Goal: Transaction & Acquisition: Purchase product/service

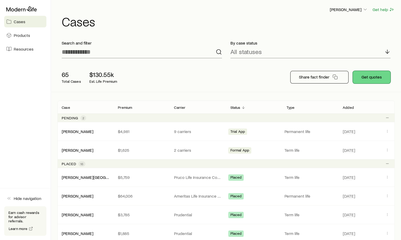
click at [373, 78] on button "Get quotes" at bounding box center [372, 77] width 38 height 13
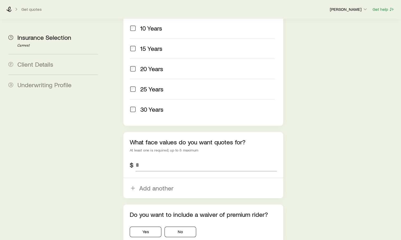
scroll to position [264, 0]
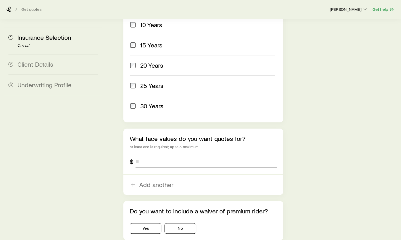
drag, startPoint x: 139, startPoint y: 149, endPoint x: 153, endPoint y: 145, distance: 14.3
click at [141, 155] on input "tel" at bounding box center [206, 161] width 141 height 13
type input "*********"
click at [186, 224] on button "No" at bounding box center [181, 229] width 32 height 11
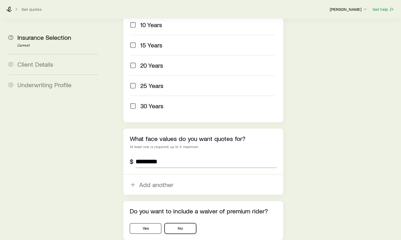
click at [186, 224] on button "No" at bounding box center [181, 229] width 32 height 11
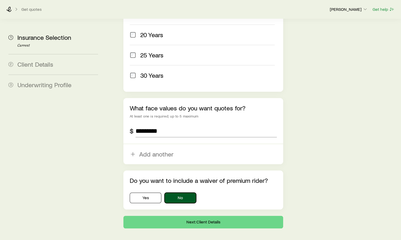
scroll to position [297, 0]
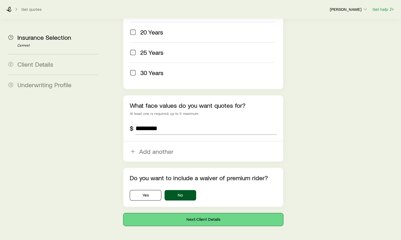
click at [202, 214] on button "Next: Client Details" at bounding box center [204, 220] width 160 height 13
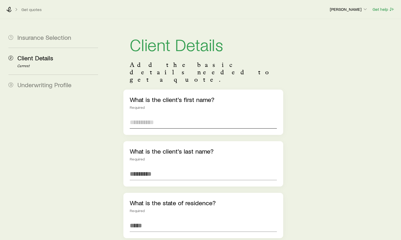
click at [144, 116] on input "text" at bounding box center [203, 122] width 147 height 13
type input "******"
click at [151, 236] on span "[US_STATE] ([GEOGRAPHIC_DATA])" at bounding box center [178, 240] width 96 height 8
type input "**********"
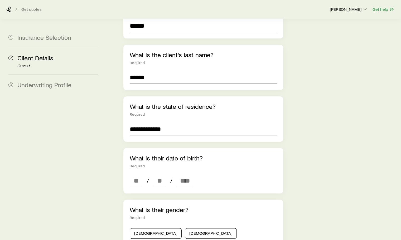
scroll to position [106, 0]
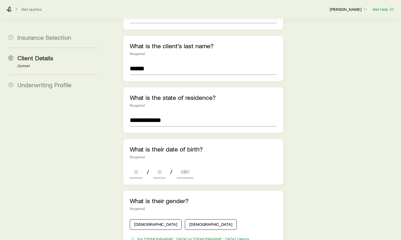
click at [138, 166] on input at bounding box center [136, 172] width 13 height 13
type input "**"
type input "****"
type input "*"
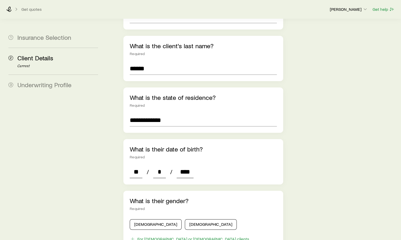
type input "****"
click at [185, 220] on button "[DEMOGRAPHIC_DATA]" at bounding box center [211, 225] width 52 height 11
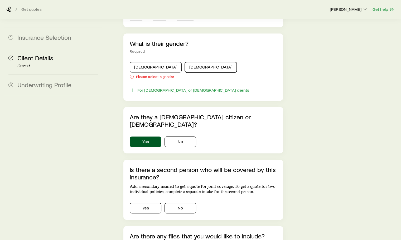
scroll to position [264, 0]
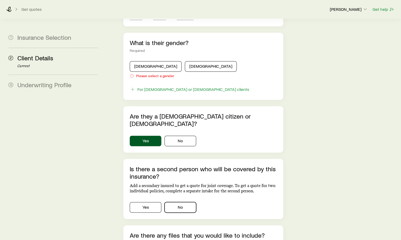
click at [187, 202] on button "No" at bounding box center [181, 207] width 32 height 11
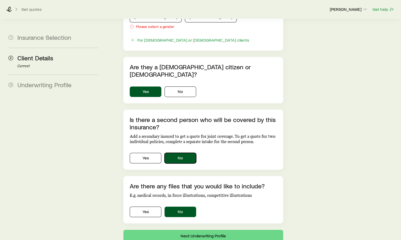
scroll to position [323, 0]
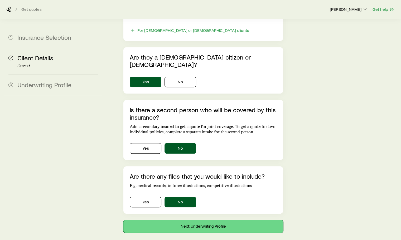
click at [210, 220] on button "Next: Underwriting Profile" at bounding box center [204, 226] width 160 height 13
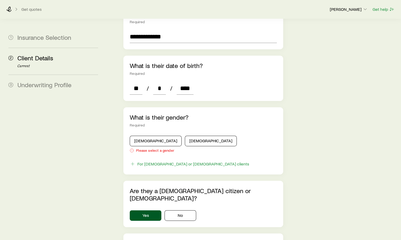
scroll to position [211, 0]
click at [185, 136] on button "[DEMOGRAPHIC_DATA]" at bounding box center [211, 141] width 52 height 11
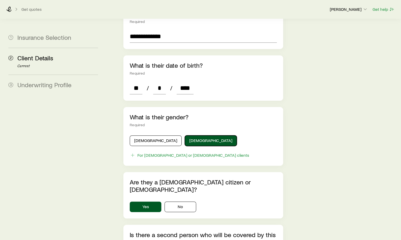
click at [185, 136] on button "[DEMOGRAPHIC_DATA]" at bounding box center [211, 141] width 52 height 11
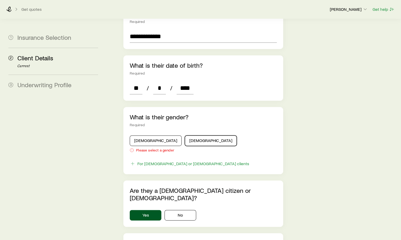
click at [185, 136] on button "[DEMOGRAPHIC_DATA]" at bounding box center [211, 141] width 52 height 11
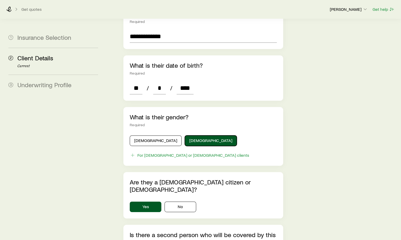
click at [185, 136] on button "[DEMOGRAPHIC_DATA]" at bounding box center [211, 141] width 52 height 11
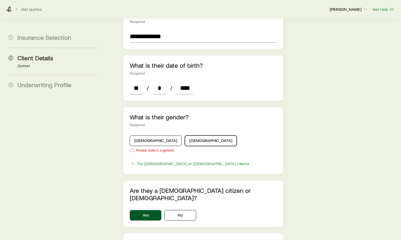
click at [189, 136] on button "[DEMOGRAPHIC_DATA]" at bounding box center [211, 141] width 52 height 11
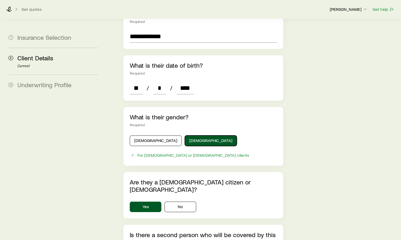
click at [189, 136] on button "[DEMOGRAPHIC_DATA]" at bounding box center [211, 141] width 52 height 11
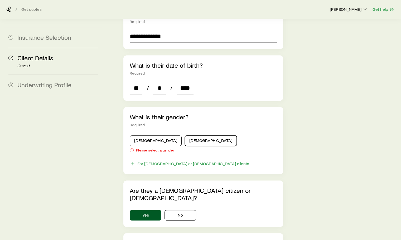
click at [189, 136] on button "[DEMOGRAPHIC_DATA]" at bounding box center [211, 141] width 52 height 11
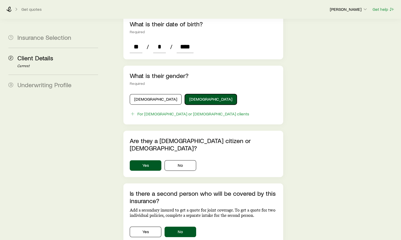
scroll to position [336, 0]
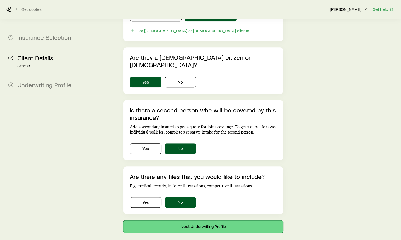
click at [217, 221] on button "Next: Underwriting Profile" at bounding box center [204, 227] width 160 height 13
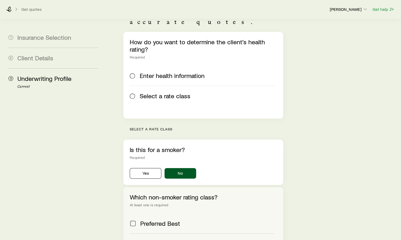
scroll to position [106, 0]
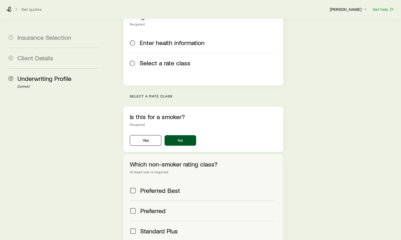
click at [136, 207] on span at bounding box center [133, 210] width 6 height 7
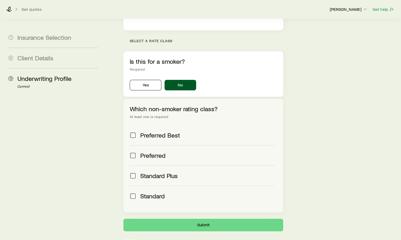
scroll to position [174, 0]
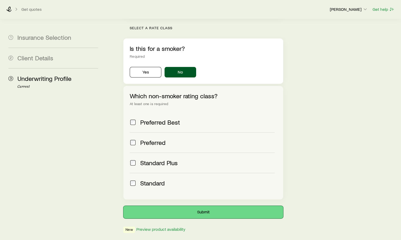
click at [201, 206] on button "Submit" at bounding box center [204, 212] width 160 height 13
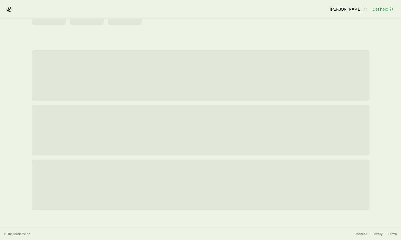
scroll to position [0, 0]
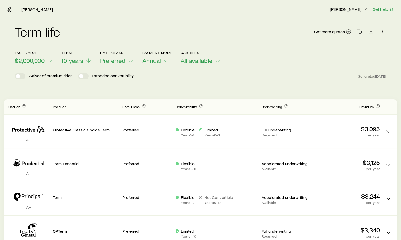
click at [88, 60] on icon at bounding box center [89, 61] width 6 height 6
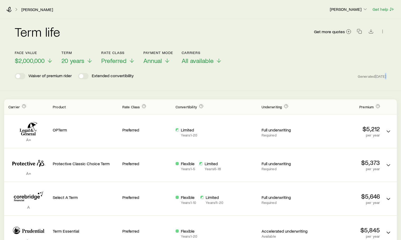
click at [89, 63] on icon at bounding box center [90, 61] width 6 height 6
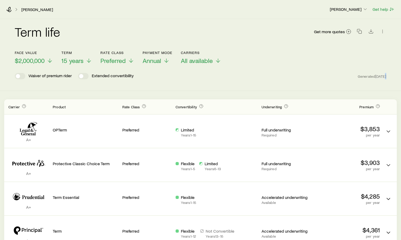
click at [88, 61] on icon at bounding box center [89, 61] width 6 height 6
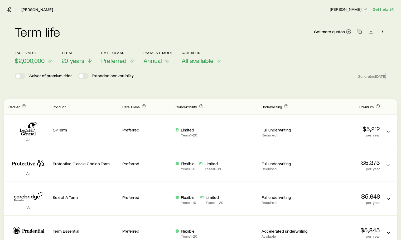
click at [91, 62] on icon at bounding box center [90, 61] width 6 height 6
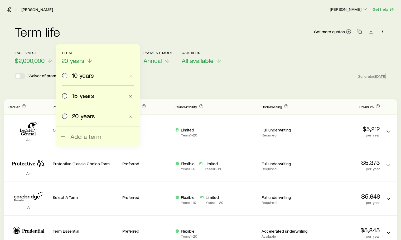
click at [70, 94] on div "15 years" at bounding box center [93, 95] width 63 height 7
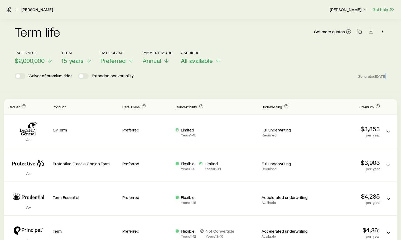
scroll to position [140, 0]
